Goal: Task Accomplishment & Management: Manage account settings

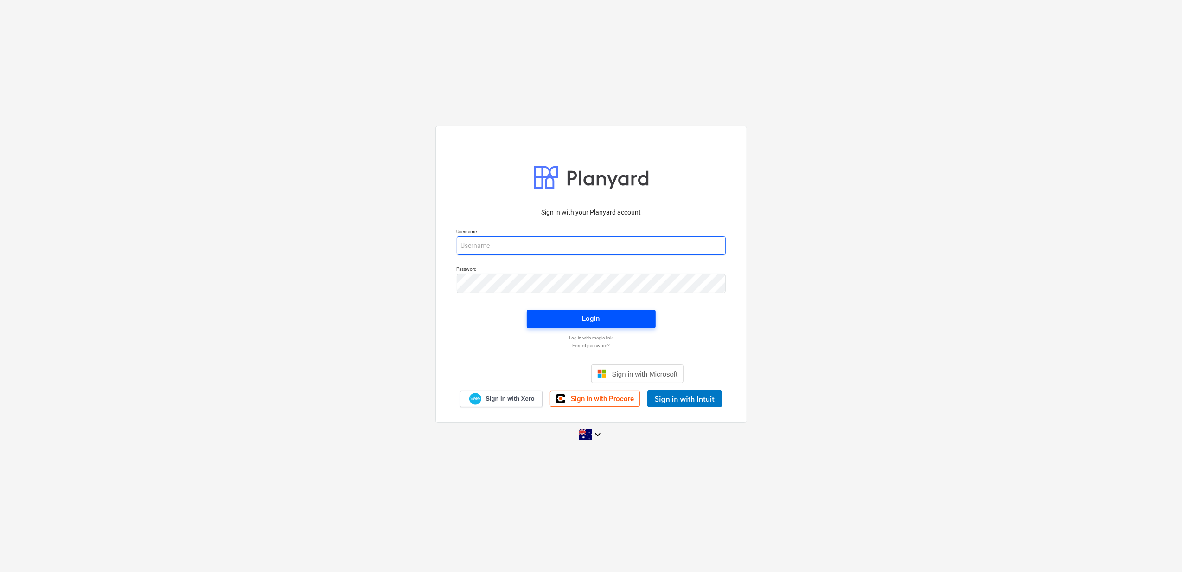
type input "[PERSON_NAME][EMAIL_ADDRESS][DOMAIN_NAME]"
click at [578, 309] on button "Login" at bounding box center [591, 318] width 129 height 19
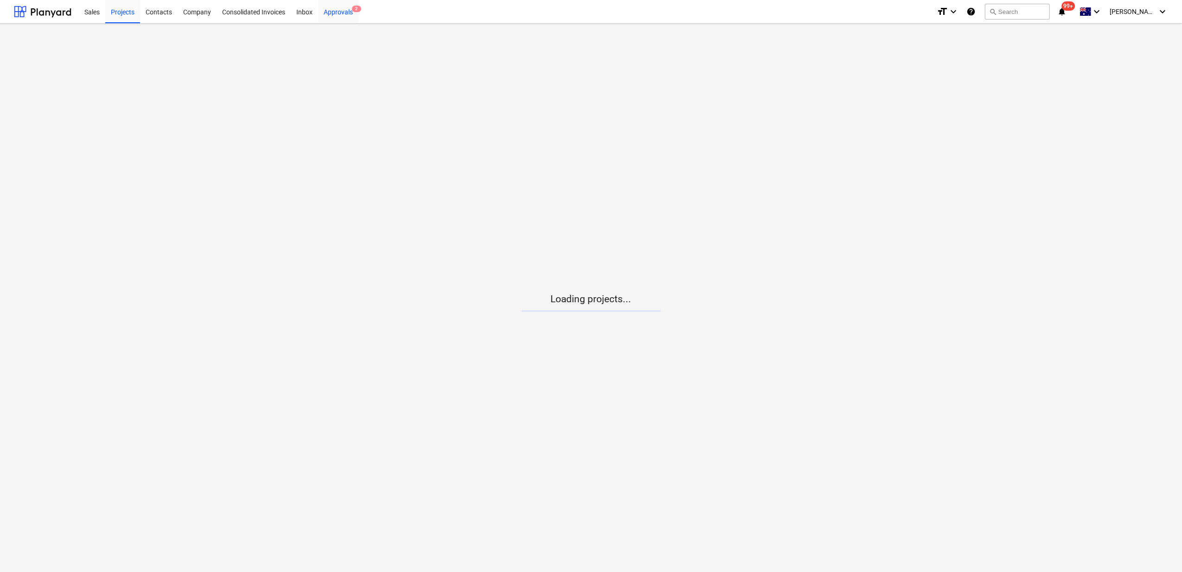
click at [346, 13] on div "Approvals 2" at bounding box center [338, 12] width 40 height 24
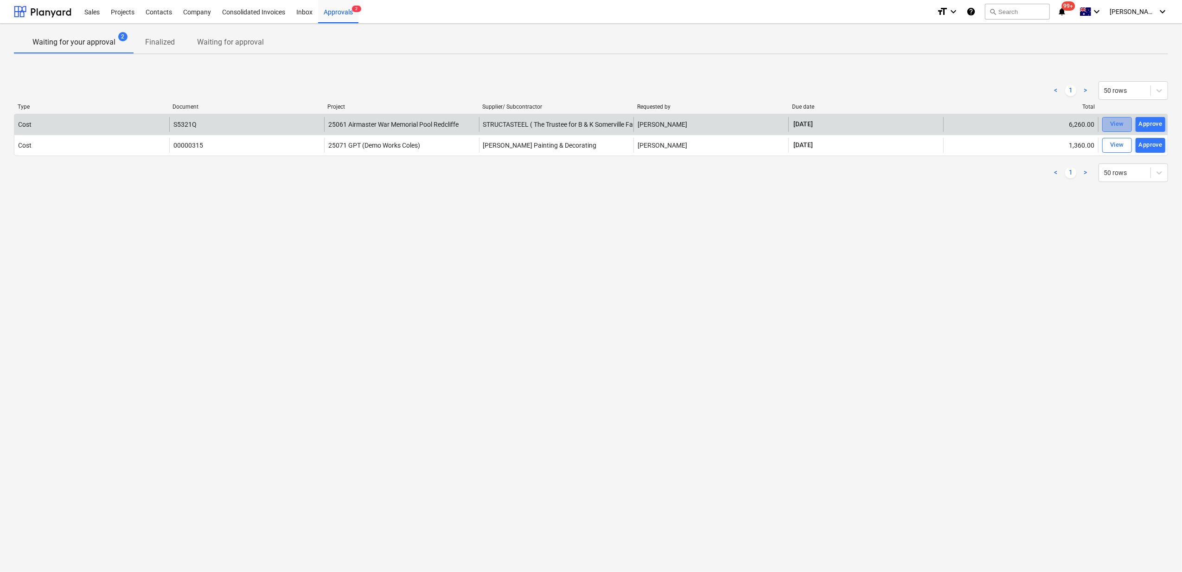
click at [1121, 121] on div "View" at bounding box center [1118, 124] width 14 height 11
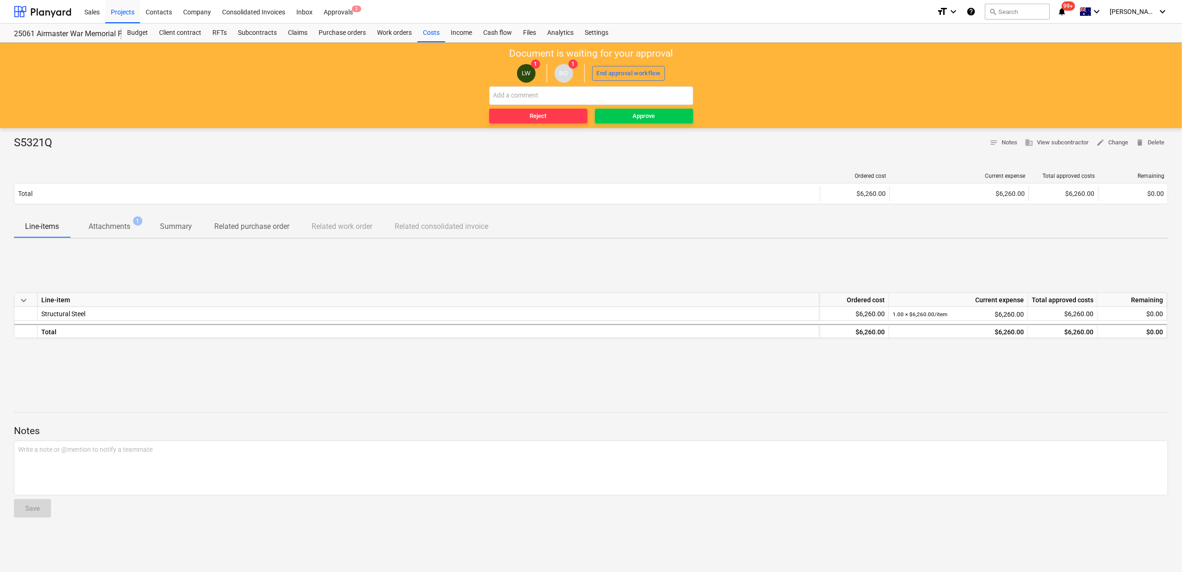
drag, startPoint x: 119, startPoint y: 225, endPoint x: 140, endPoint y: 248, distance: 30.5
click at [121, 225] on p "Attachments" at bounding box center [110, 226] width 42 height 11
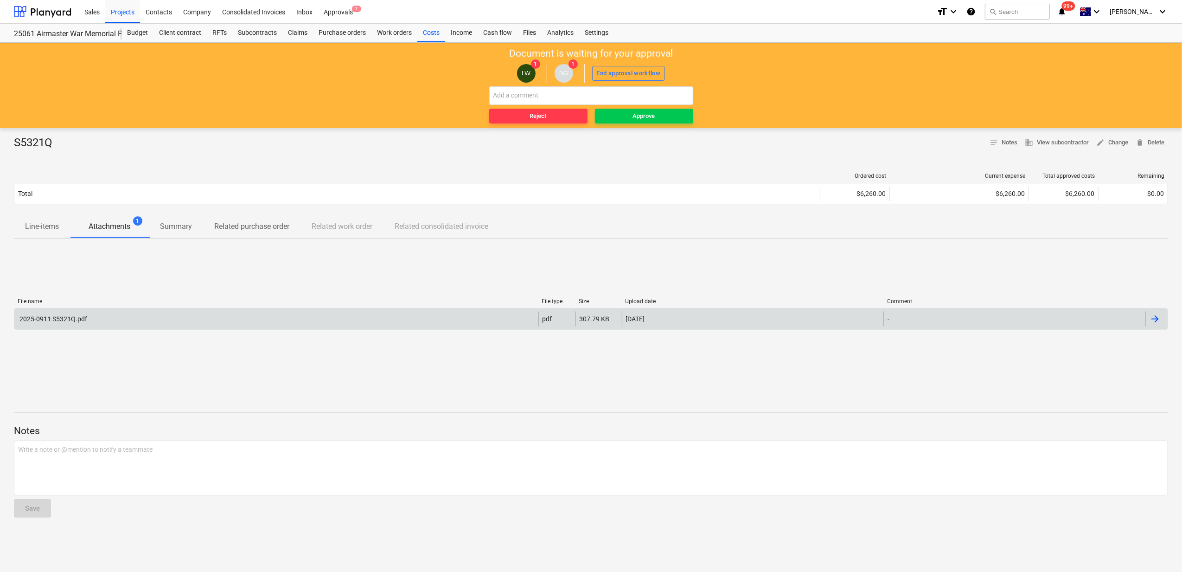
click at [274, 321] on div "2025-0911 S5321Q.pdf" at bounding box center [276, 318] width 524 height 15
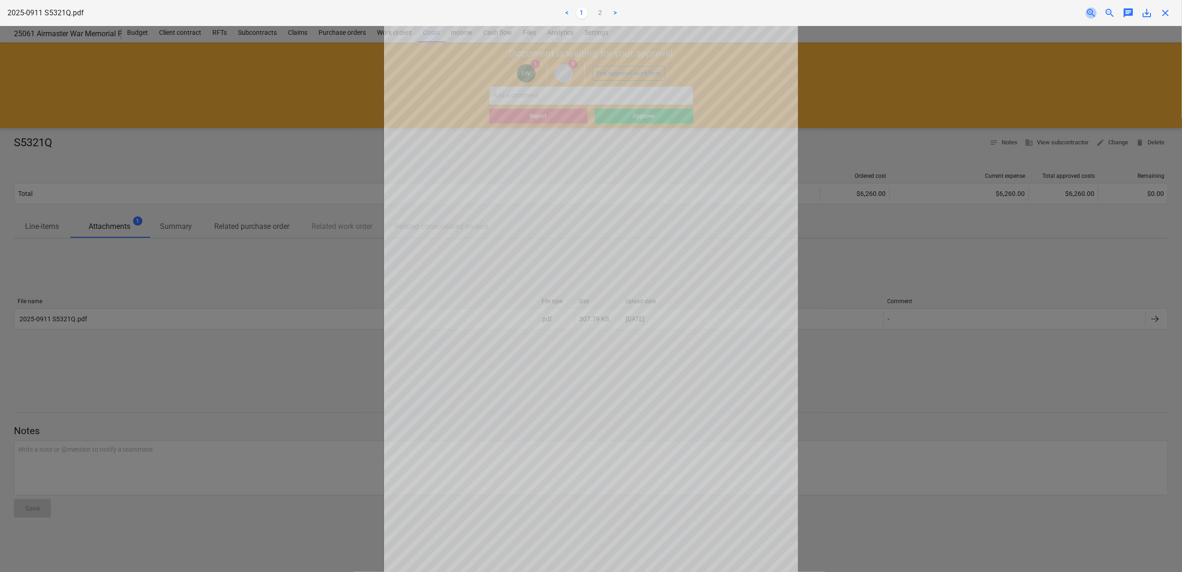
click at [1090, 13] on span "zoom_in" at bounding box center [1091, 12] width 11 height 11
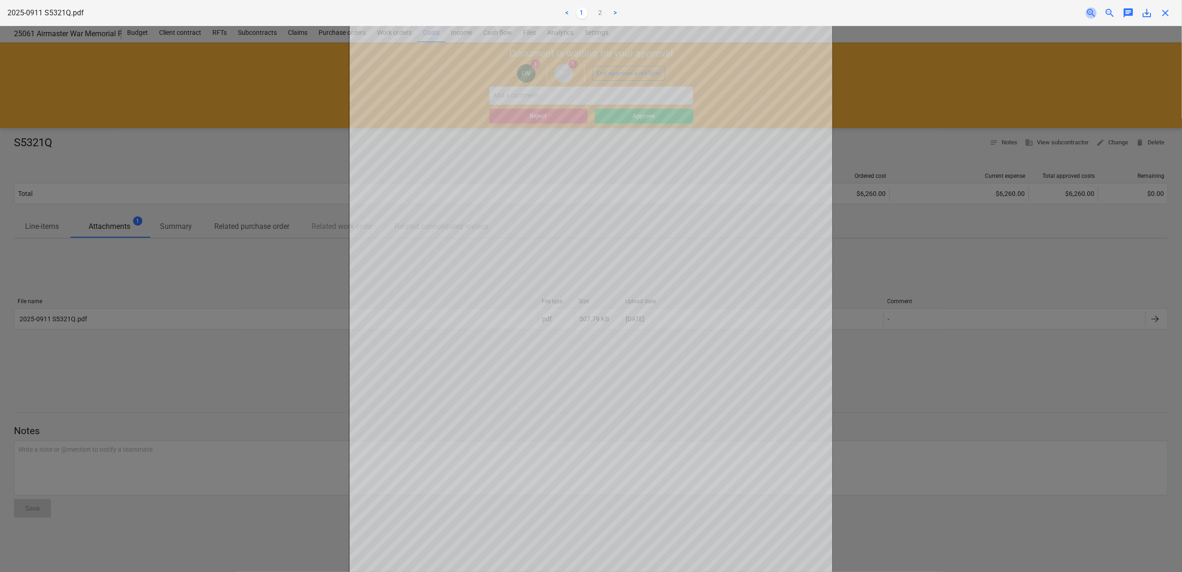
click at [1090, 13] on span "zoom_in" at bounding box center [1091, 12] width 11 height 11
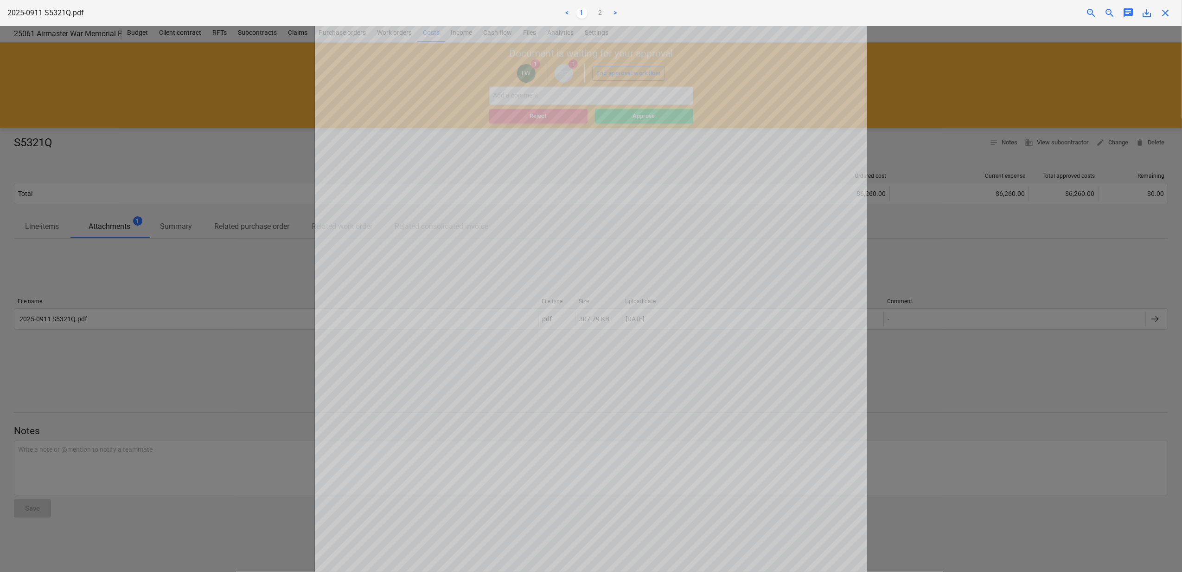
click at [1164, 12] on span "close" at bounding box center [1165, 12] width 11 height 11
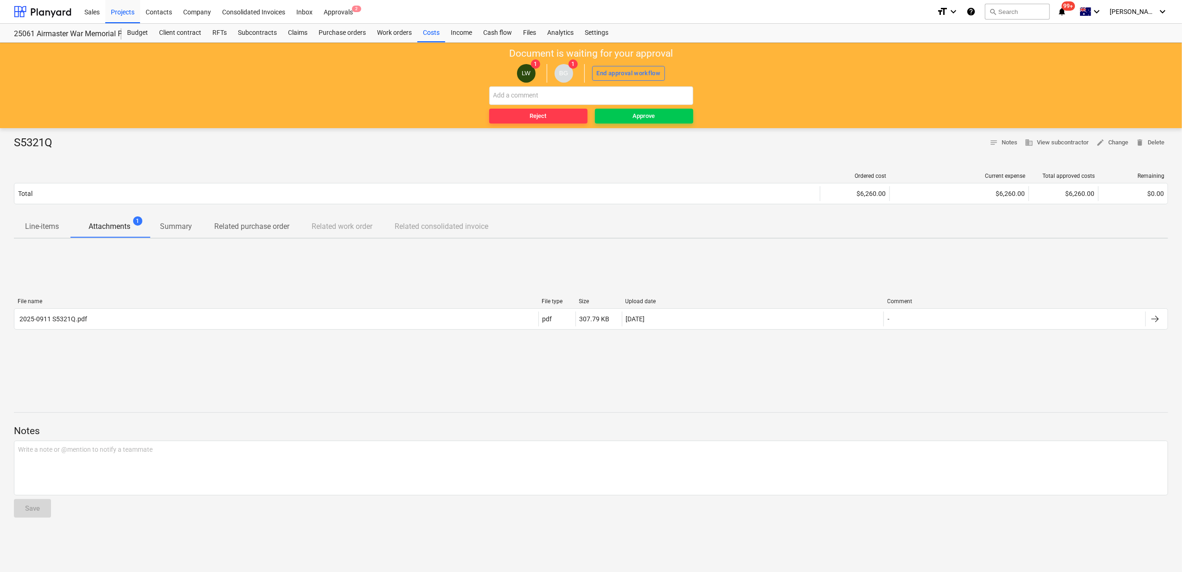
drag, startPoint x: 700, startPoint y: 139, endPoint x: 694, endPoint y: 139, distance: 5.6
click at [699, 139] on div "S5321Q notes Notes business View subcontractor edit Change delete Delete" at bounding box center [591, 142] width 1155 height 15
click at [659, 117] on span "Approve" at bounding box center [644, 116] width 91 height 11
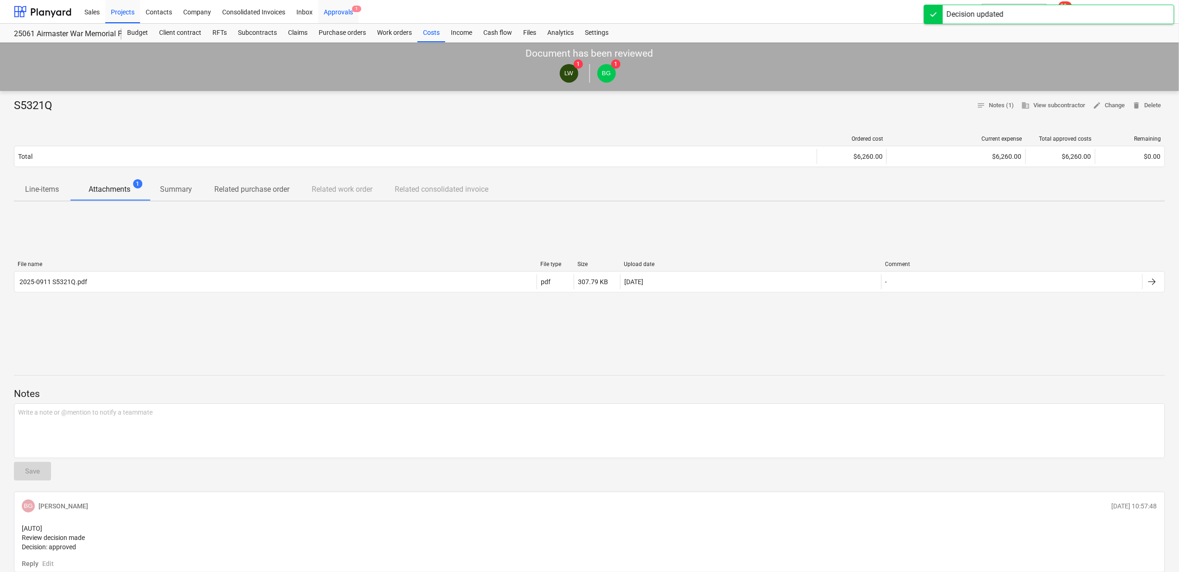
click at [329, 8] on div "Approvals 1" at bounding box center [338, 12] width 40 height 24
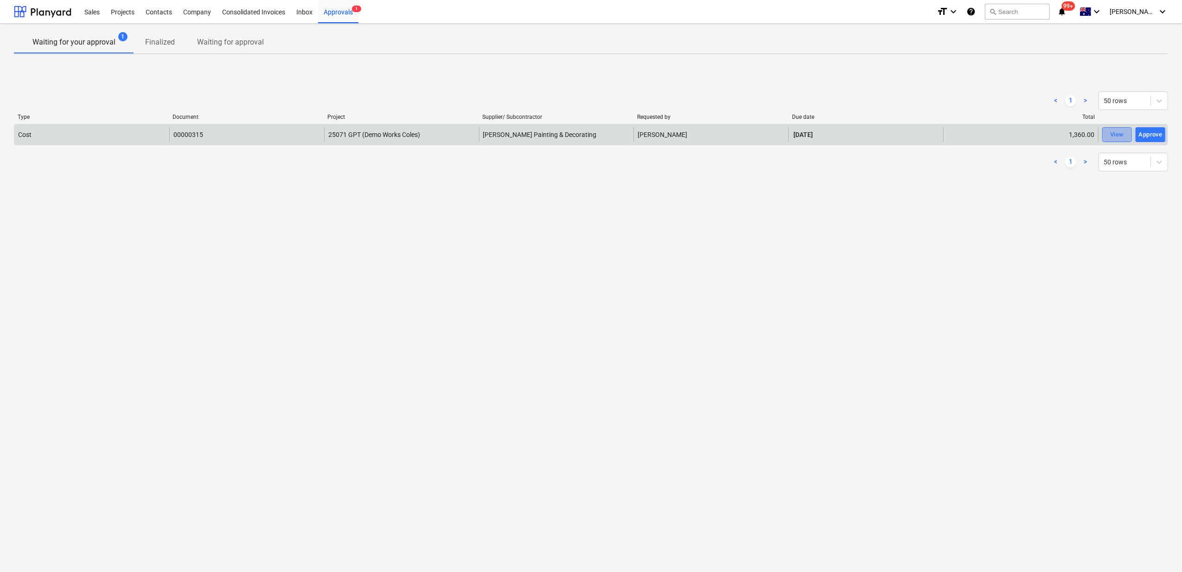
click at [1119, 137] on div "View" at bounding box center [1118, 134] width 14 height 11
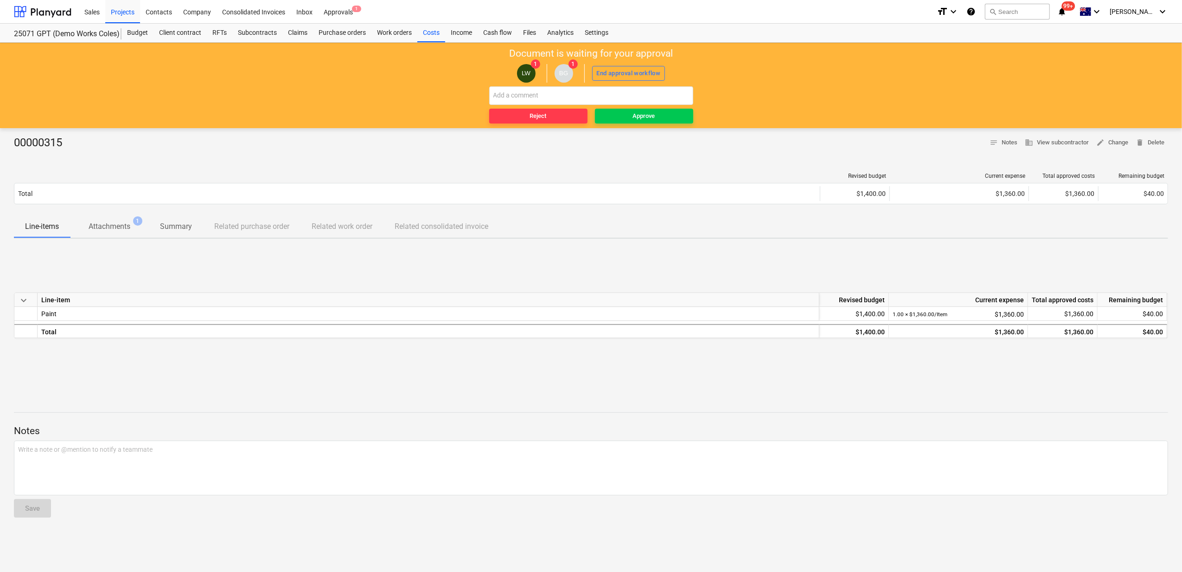
click at [107, 238] on div "Line-items Attachments 1 Summary Related purchase order Related work order Rela…" at bounding box center [591, 226] width 1155 height 23
click at [112, 229] on p "Attachments" at bounding box center [110, 226] width 42 height 11
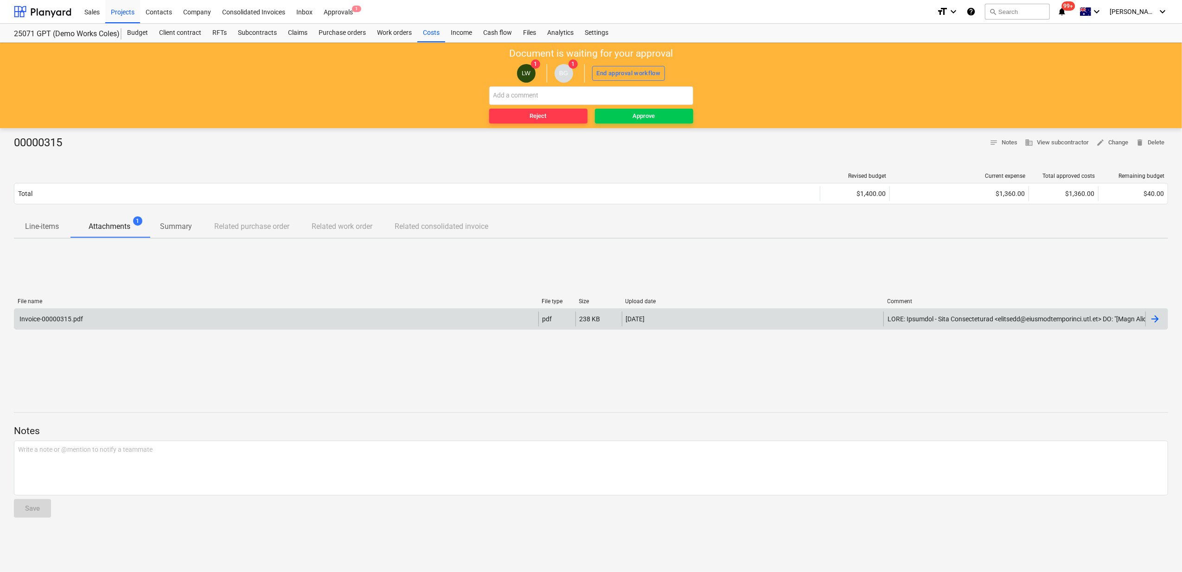
click at [260, 321] on div "Invoice-00000315.pdf" at bounding box center [276, 318] width 524 height 15
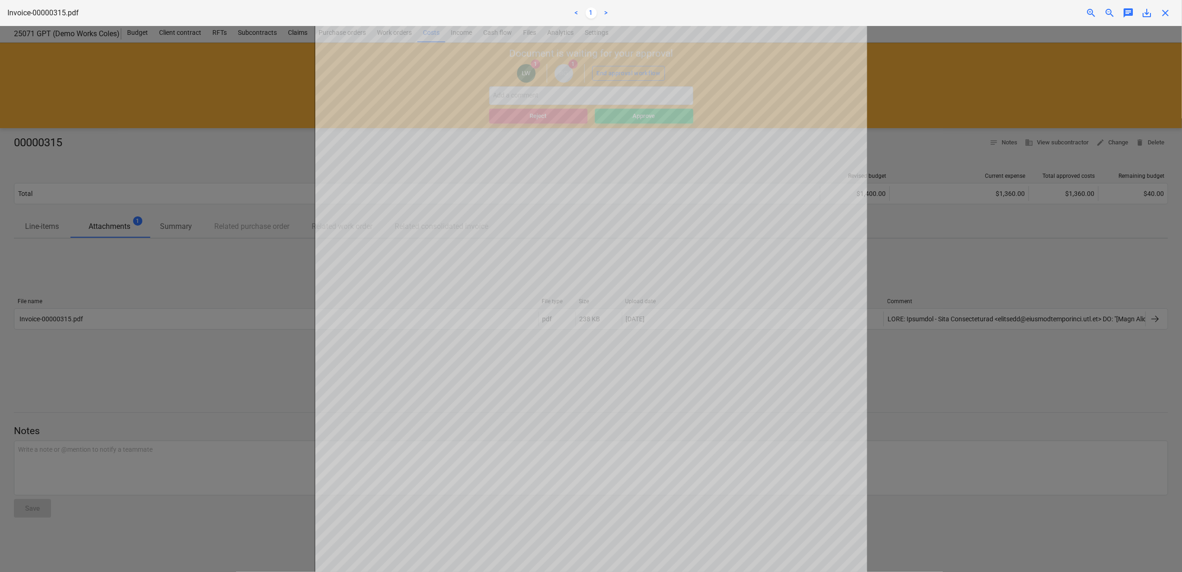
click at [952, 142] on div at bounding box center [591, 299] width 1182 height 546
click at [1168, 13] on span "close" at bounding box center [1165, 12] width 11 height 11
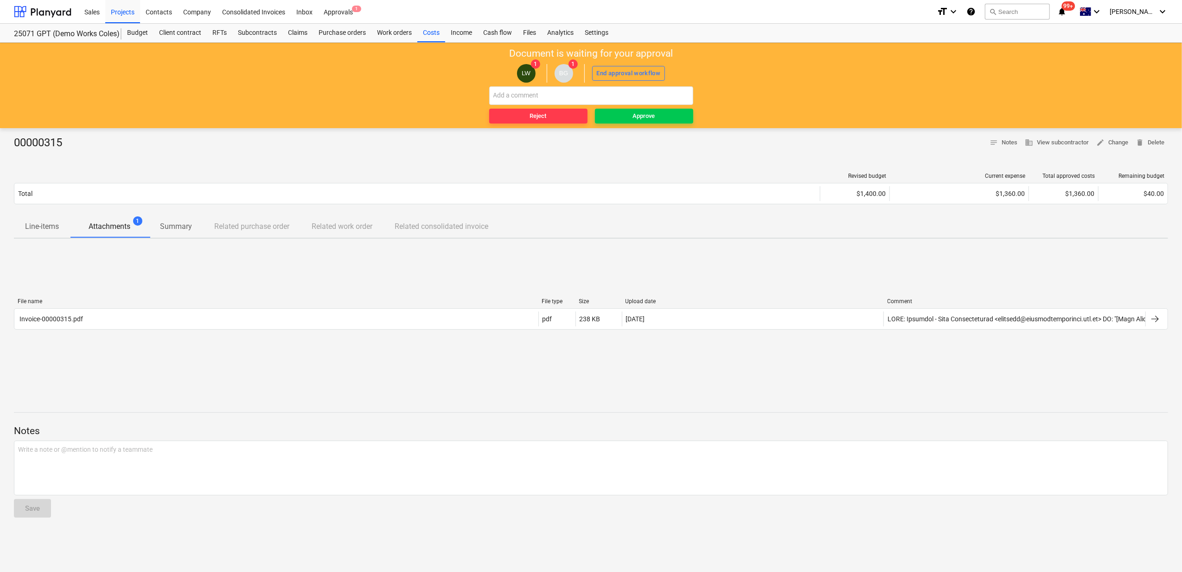
click at [623, 158] on div "00000315 notes Notes business View subcontractor edit Change delete Delete Revi…" at bounding box center [591, 349] width 1182 height 443
drag, startPoint x: 623, startPoint y: 158, endPoint x: 550, endPoint y: 279, distance: 141.5
click at [552, 283] on div "File name File type Size Upload date Comment Invoice-00000315.pdf pdf 238 KB [D…" at bounding box center [591, 315] width 1155 height 139
drag, startPoint x: 629, startPoint y: 109, endPoint x: 700, endPoint y: 238, distance: 147.2
click at [700, 238] on main "Document is waiting for your approval LW 1 BG 1 End approval workflow Reject Ap…" at bounding box center [591, 307] width 1182 height 529
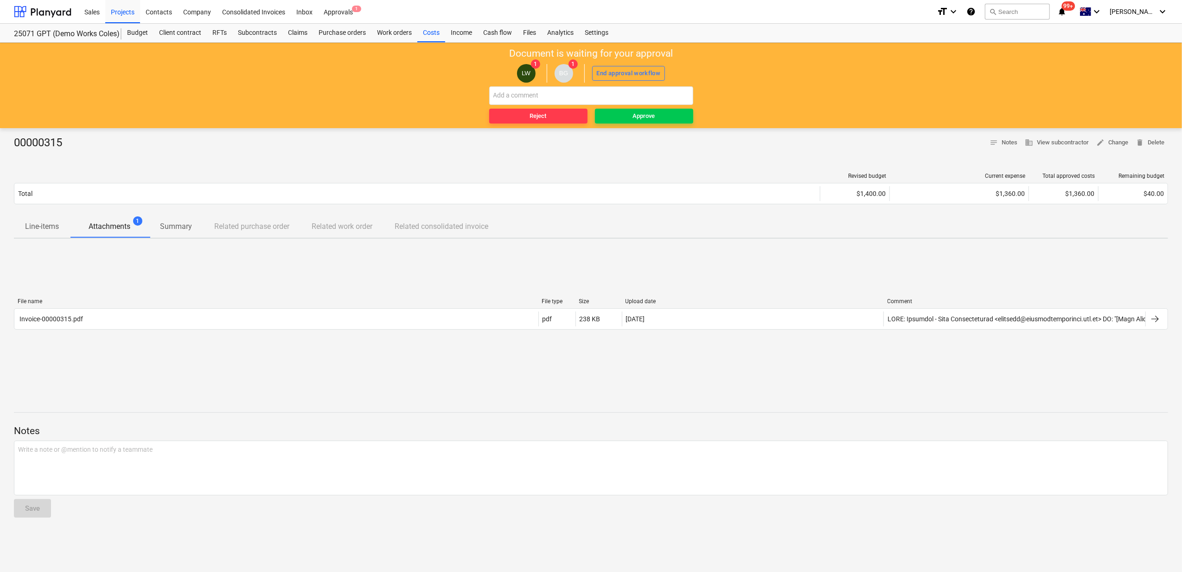
drag, startPoint x: 43, startPoint y: 228, endPoint x: 70, endPoint y: 232, distance: 27.2
click at [44, 227] on p "Line-items" at bounding box center [42, 226] width 34 height 11
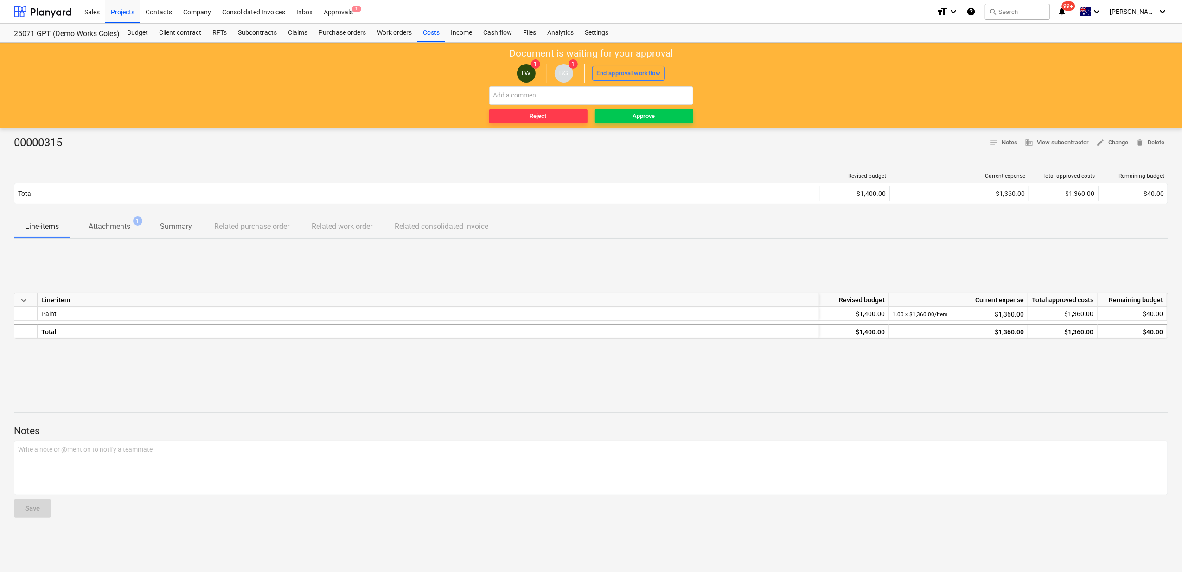
click at [106, 228] on p "Attachments" at bounding box center [110, 226] width 42 height 11
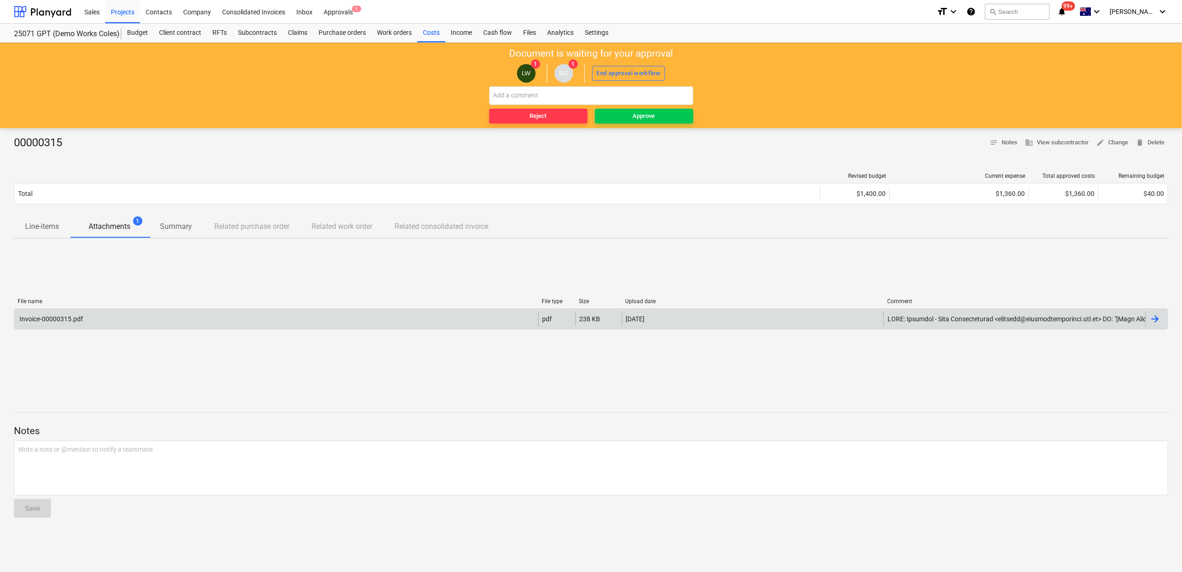
click at [179, 312] on div "Invoice-00000315.pdf" at bounding box center [276, 318] width 524 height 15
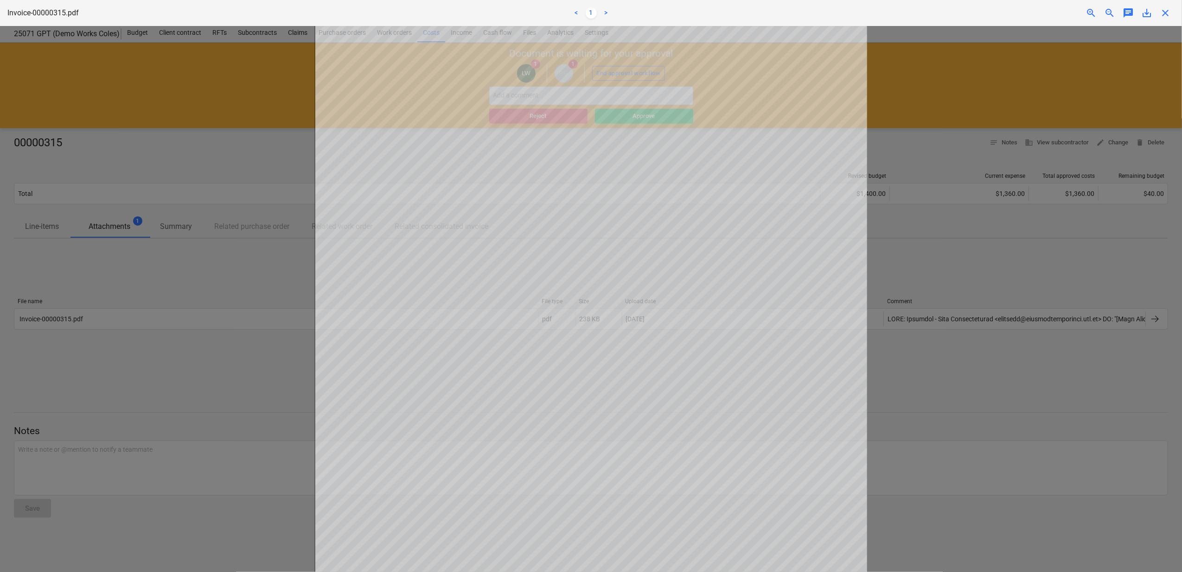
click at [954, 259] on div at bounding box center [591, 299] width 1182 height 546
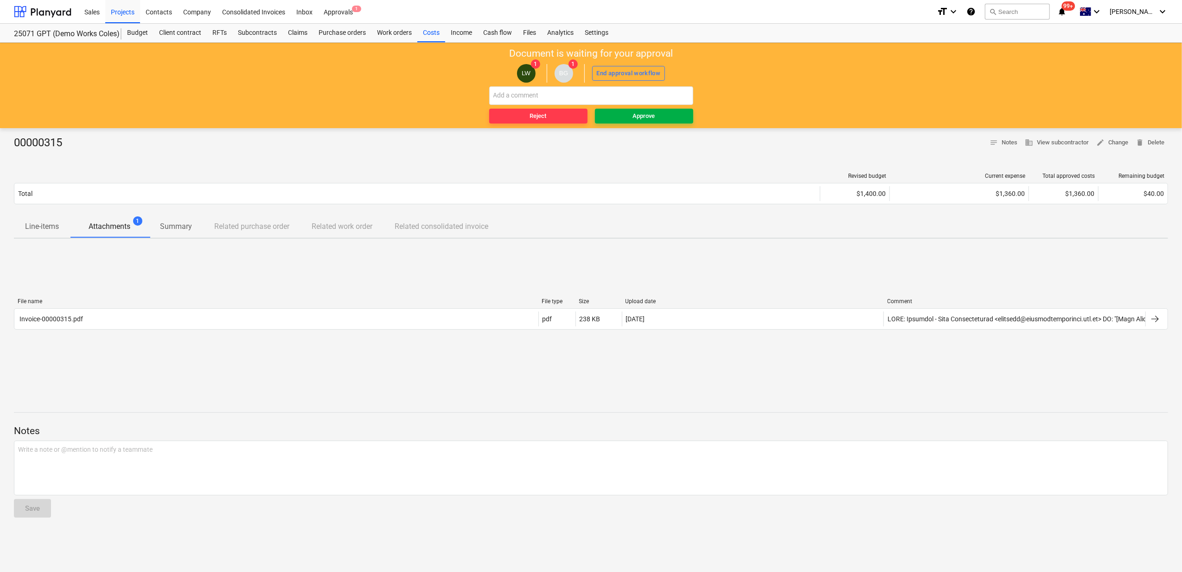
click at [663, 112] on span "Approve" at bounding box center [644, 116] width 91 height 11
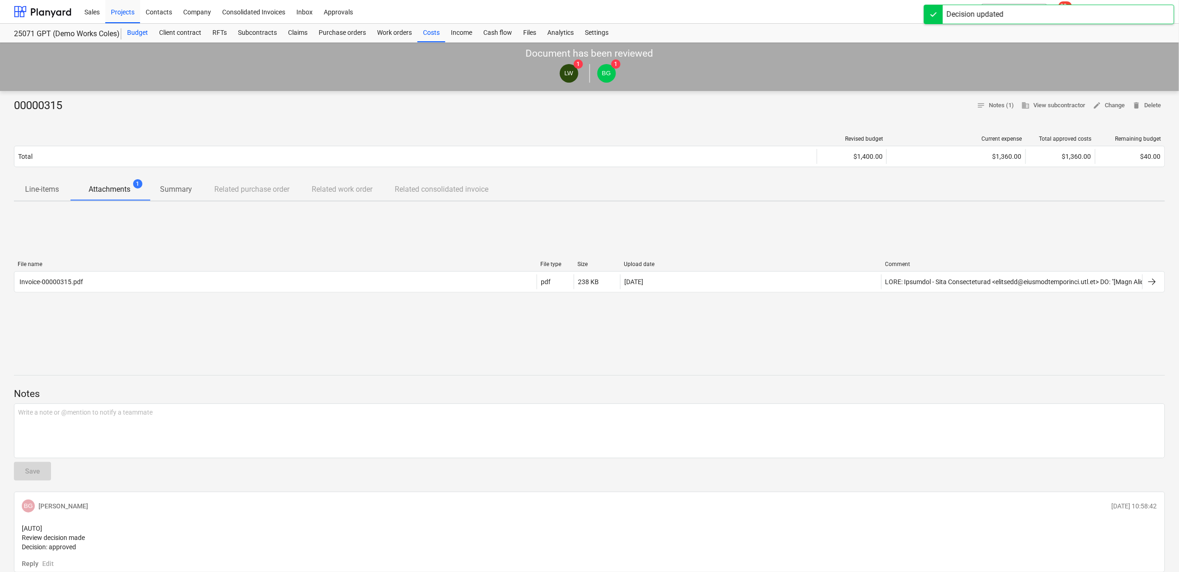
click at [134, 29] on div "Budget" at bounding box center [138, 33] width 32 height 19
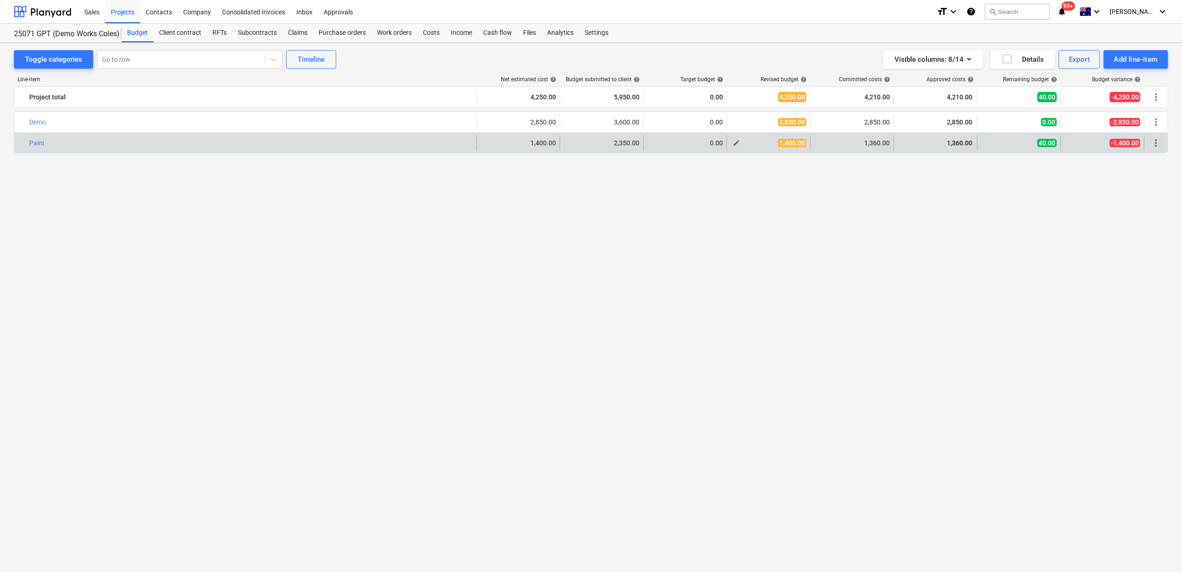
click at [738, 145] on span "edit" at bounding box center [736, 142] width 7 height 7
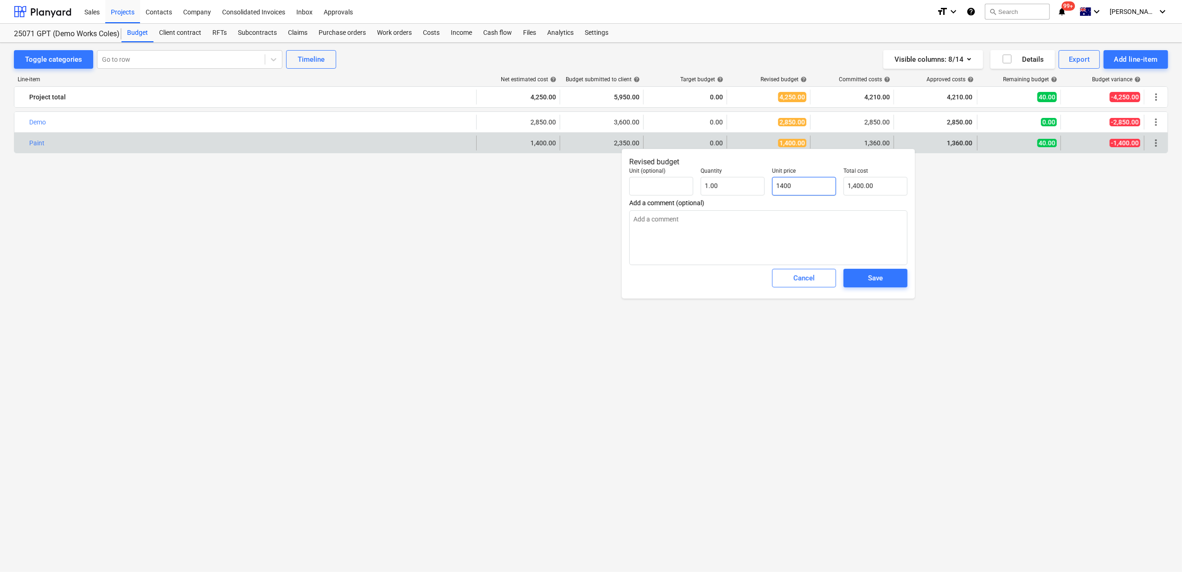
click at [780, 182] on input "1400" at bounding box center [804, 186] width 64 height 19
type input "1"
type textarea "x"
type input "1.00"
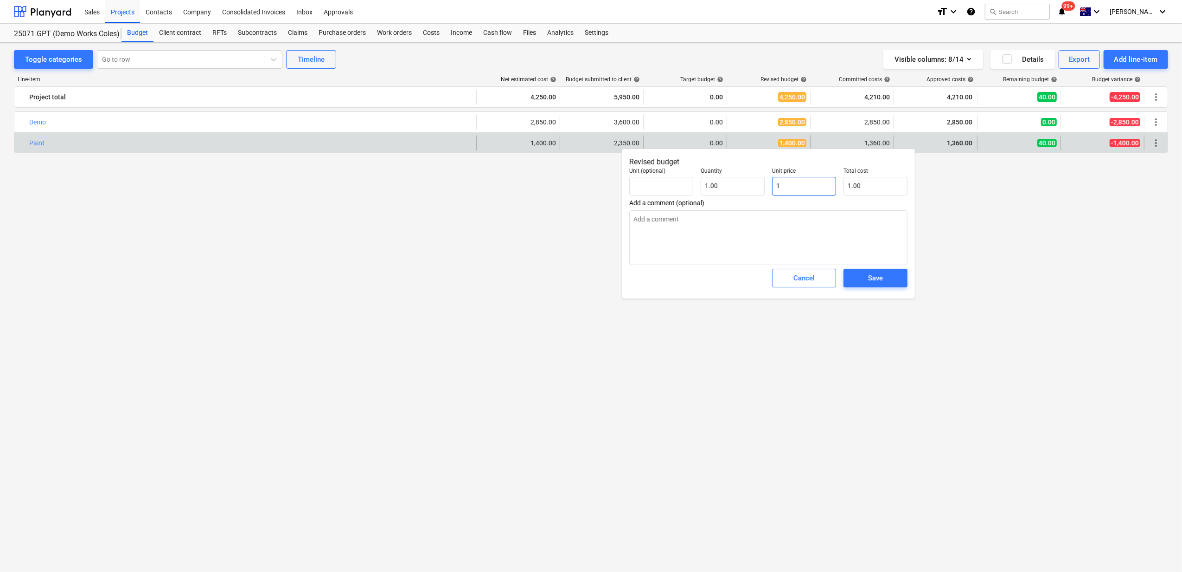
type input "13"
type textarea "x"
type input "13.00"
type input "136"
type textarea "x"
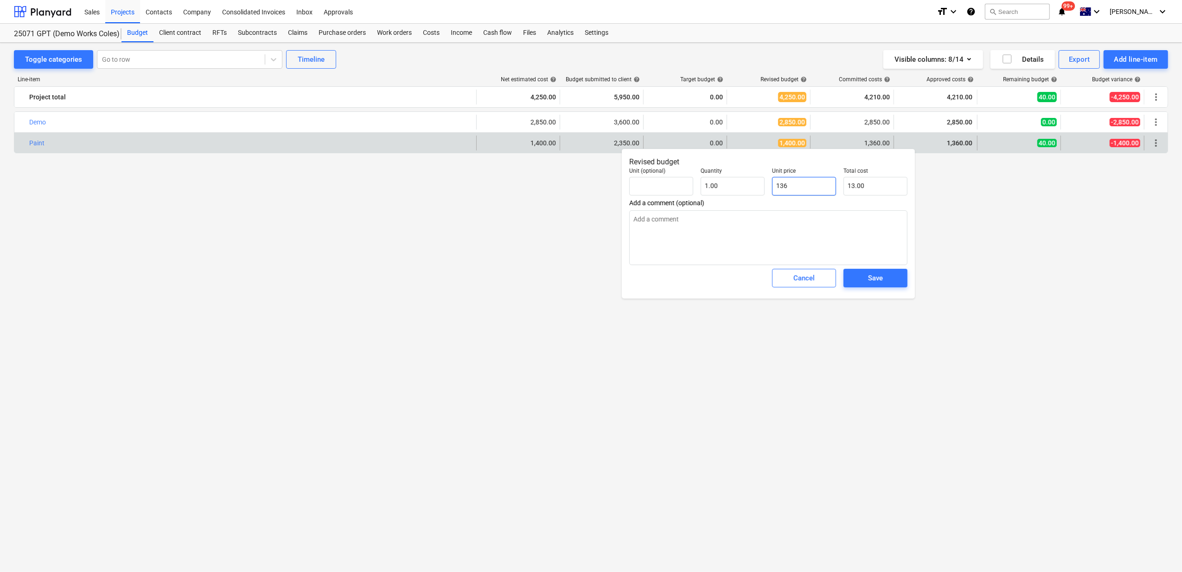
type input "136.00"
type input "1360"
type textarea "x"
type input "1,360.00"
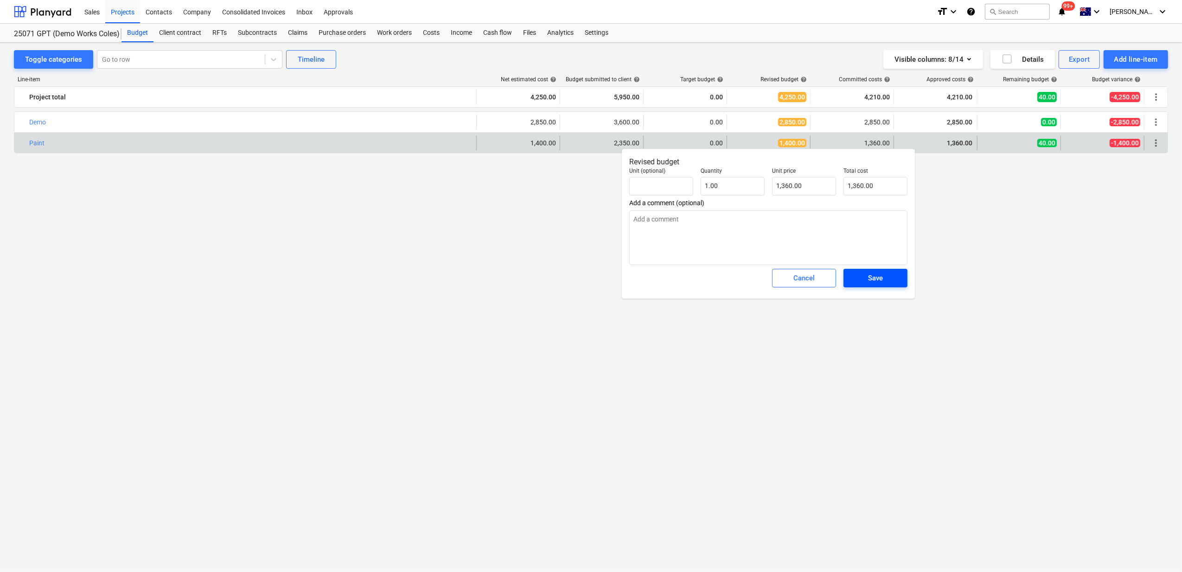
click at [884, 279] on span "Save" at bounding box center [876, 278] width 42 height 12
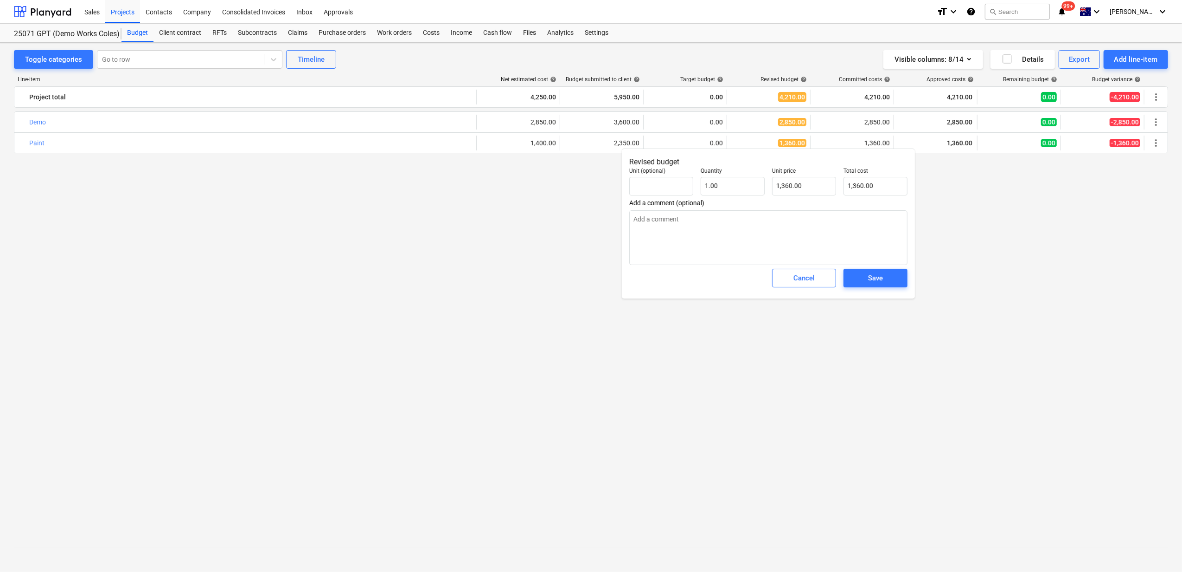
type textarea "x"
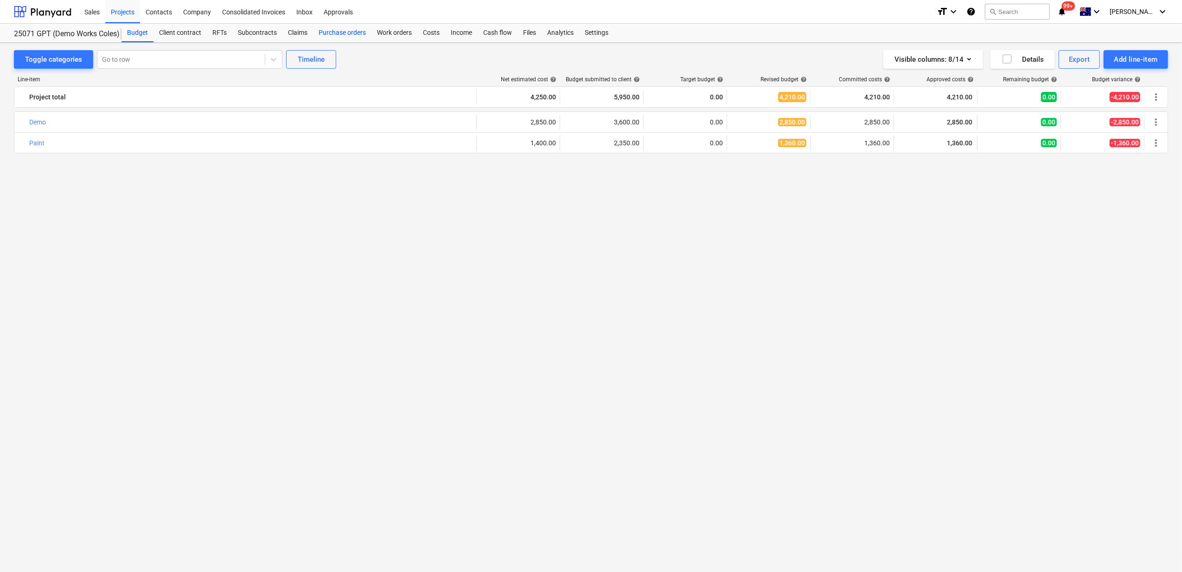
click at [359, 34] on div "Purchase orders" at bounding box center [342, 33] width 58 height 19
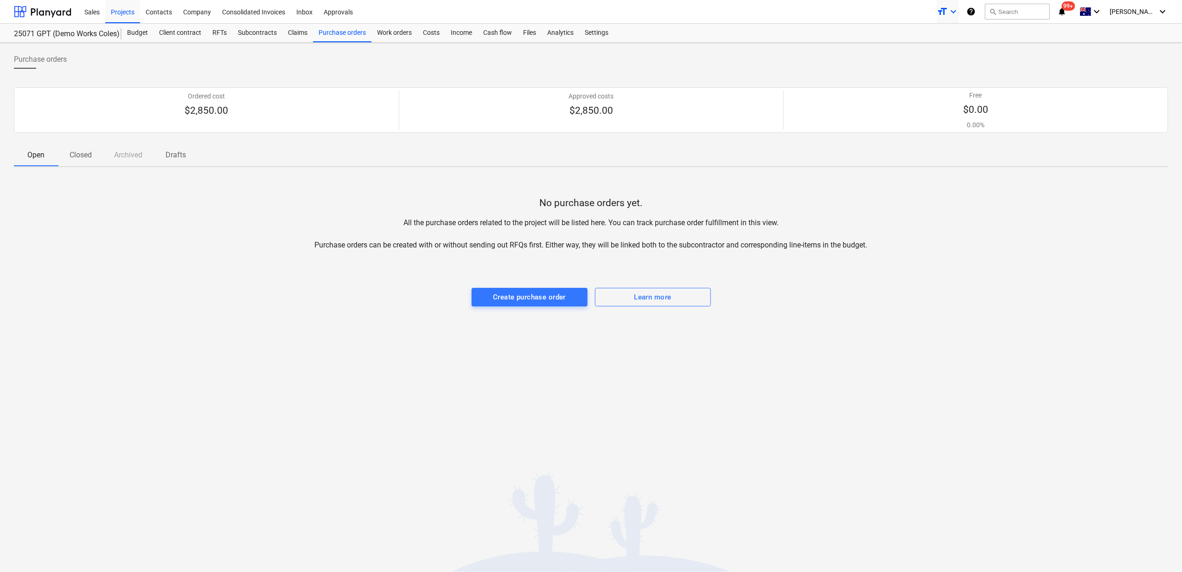
click at [959, 12] on icon "keyboard_arrow_down" at bounding box center [953, 11] width 11 height 11
click at [723, 47] on div at bounding box center [591, 286] width 1182 height 572
click at [79, 154] on p "Closed" at bounding box center [81, 154] width 22 height 11
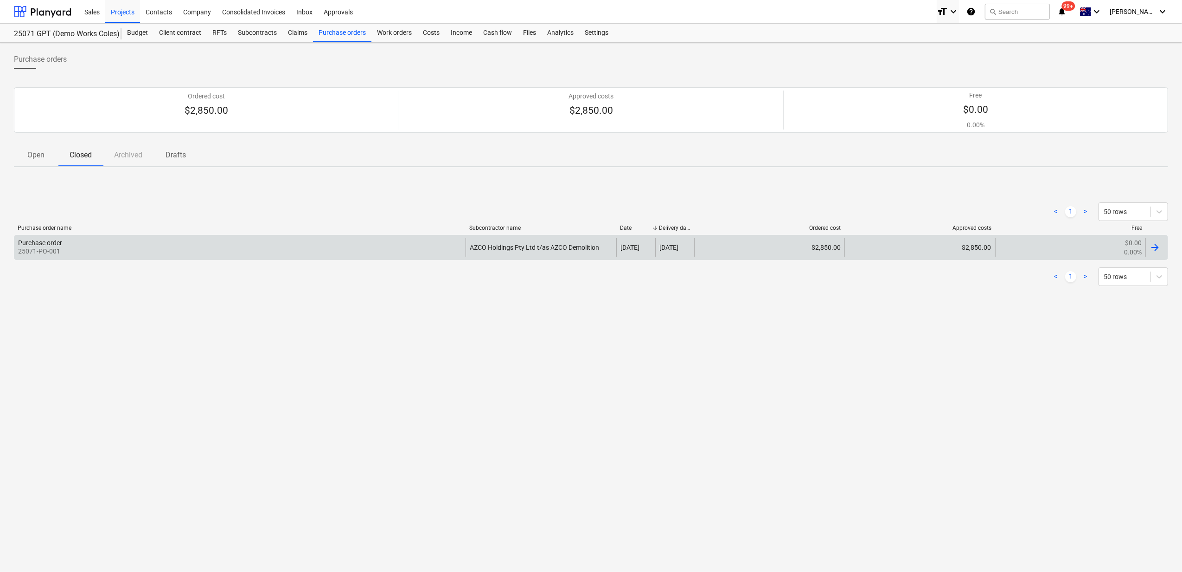
click at [1155, 258] on div "Purchase order 25071-PO-001 AZCO Holdings Pty Ltd t/as AZCO Demolition [DATE] […" at bounding box center [591, 247] width 1155 height 25
click at [1156, 247] on div at bounding box center [1155, 247] width 11 height 11
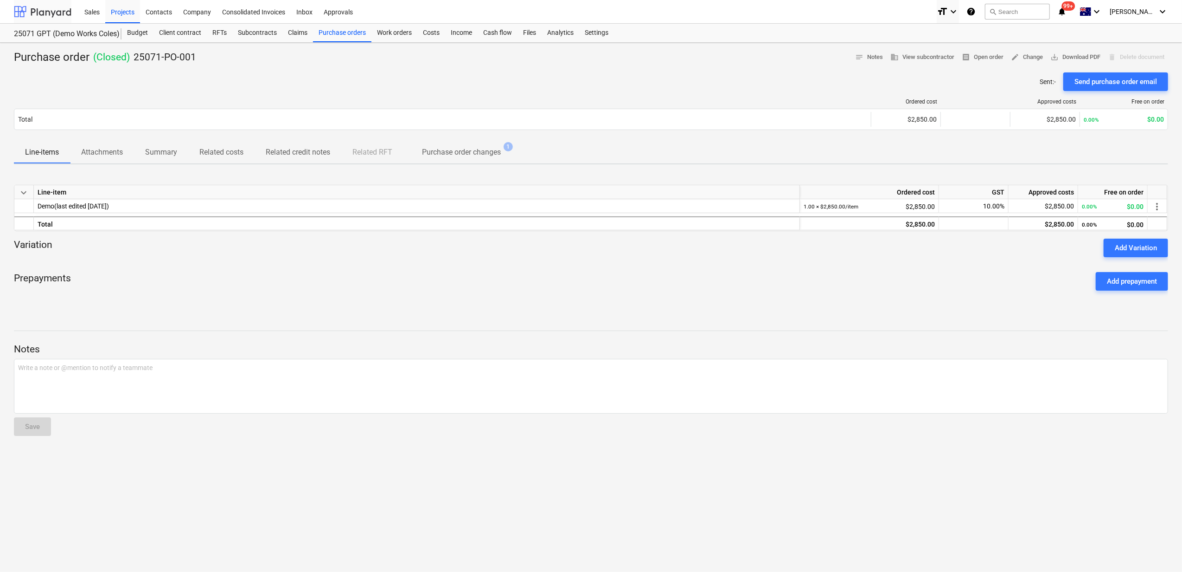
click at [61, 16] on div at bounding box center [43, 11] width 58 height 23
